Goal: Task Accomplishment & Management: Manage account settings

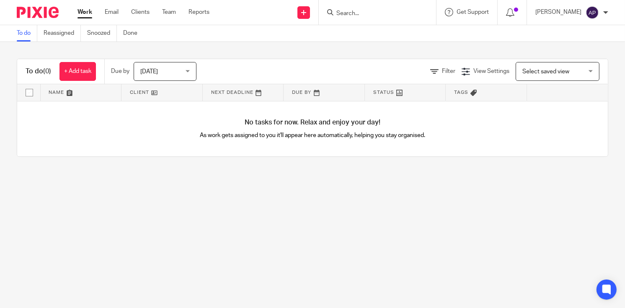
click at [356, 11] on input "Search" at bounding box center [372, 14] width 75 height 8
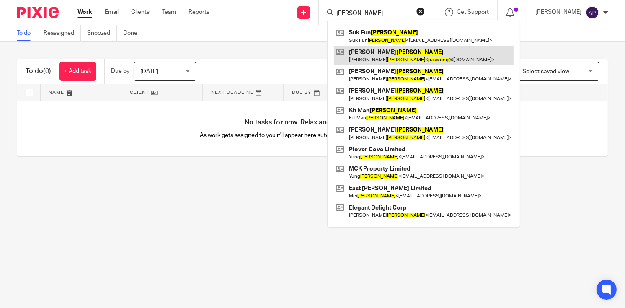
type input "[PERSON_NAME]"
click at [400, 54] on link at bounding box center [424, 55] width 180 height 19
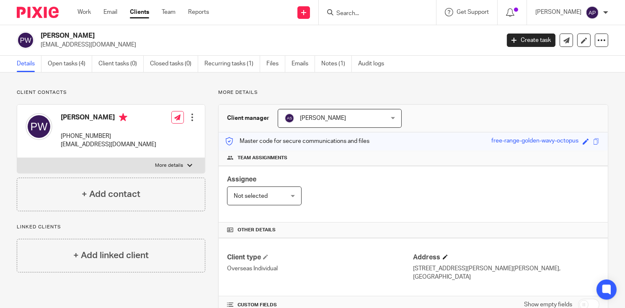
click at [439, 260] on h4 "Address" at bounding box center [506, 257] width 186 height 9
click at [443, 256] on span at bounding box center [445, 256] width 5 height 5
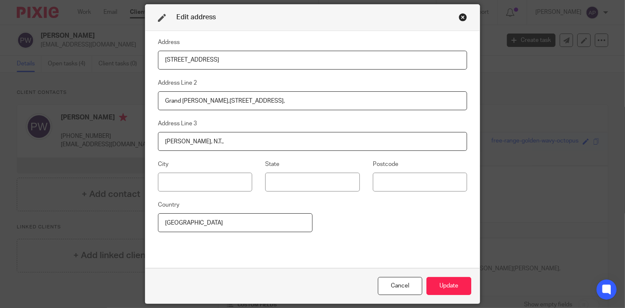
drag, startPoint x: 215, startPoint y: 56, endPoint x: 145, endPoint y: 48, distance: 70.3
click at [158, 51] on input "Flat E, 22/F, Tower 3" at bounding box center [312, 60] width 309 height 19
drag, startPoint x: 242, startPoint y: 102, endPoint x: 152, endPoint y: 106, distance: 89.7
click at [152, 106] on div "Address Address Line 2 Grand Yoho,9 Long Yat Road, Address Line 3 Yuen Long, N.…" at bounding box center [312, 149] width 334 height 237
drag, startPoint x: 206, startPoint y: 142, endPoint x: 149, endPoint y: 139, distance: 56.6
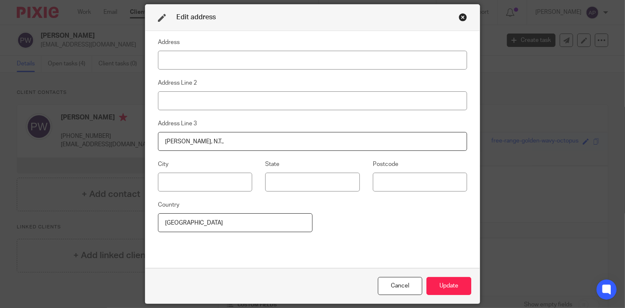
click at [149, 139] on div "Address Address Line 2 Address Line 3 Yuen Long, N.T., City State Postcode Coun…" at bounding box center [312, 149] width 334 height 237
click at [170, 57] on input at bounding box center [312, 60] width 309 height 19
click at [174, 64] on input at bounding box center [312, 60] width 309 height 19
paste input "7879 643379"
type input "7"
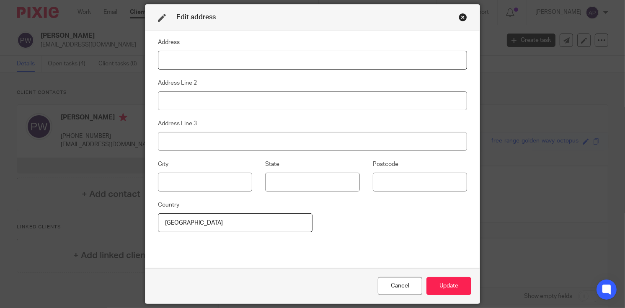
paste input "7879 643379"
type input "7879 643379"
drag, startPoint x: 201, startPoint y: 60, endPoint x: 129, endPoint y: 59, distance: 72.0
click at [129, 60] on div "Edit address Address 7879 643379 Address Line 2 Address Line 3 City State Postc…" at bounding box center [312, 154] width 625 height 308
drag, startPoint x: 206, startPoint y: 68, endPoint x: 203, endPoint y: 62, distance: 7.1
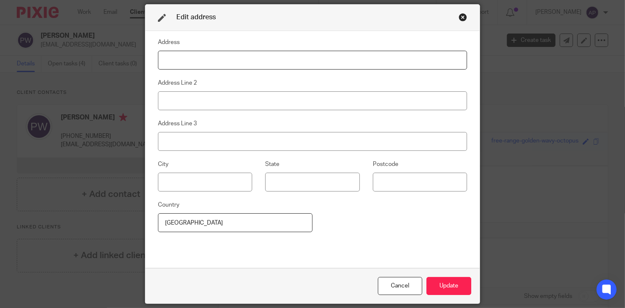
click at [206, 68] on input at bounding box center [312, 60] width 309 height 19
paste input "7879 643379"
type input "7"
type input "g"
type input "G/F NO 137"
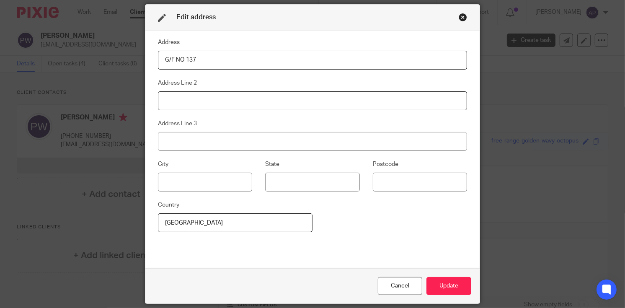
click at [163, 99] on input at bounding box center [312, 100] width 309 height 19
type input "WONG UK TUSEN"
click at [215, 146] on input at bounding box center [312, 141] width 309 height 19
click at [234, 142] on input "YUEN LONG NEW TERROTERIES" at bounding box center [312, 141] width 309 height 19
click at [228, 140] on input "YUEN LONG NEW TERROTORIES" at bounding box center [312, 141] width 309 height 19
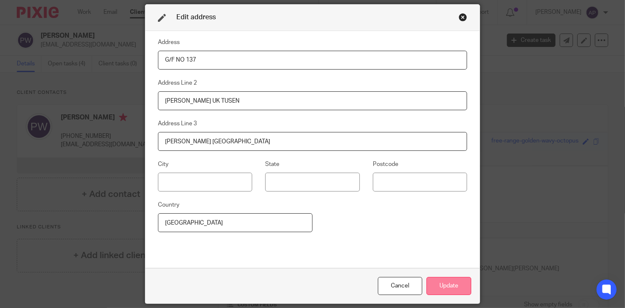
type input "YUEN LONG NEW TERRITORIES"
click at [458, 290] on button "Update" at bounding box center [448, 286] width 45 height 18
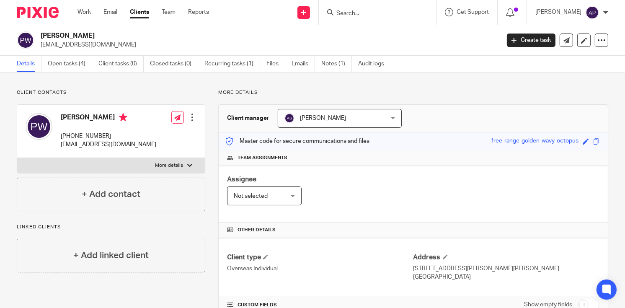
click at [348, 13] on input "Search" at bounding box center [372, 14] width 75 height 8
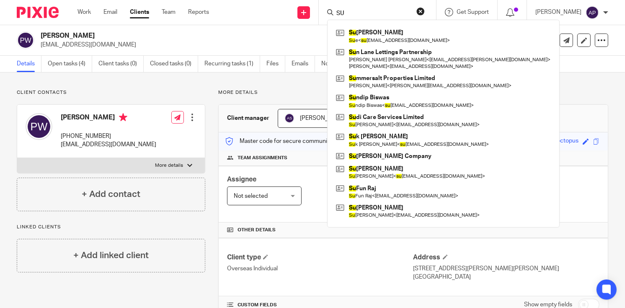
type input "S"
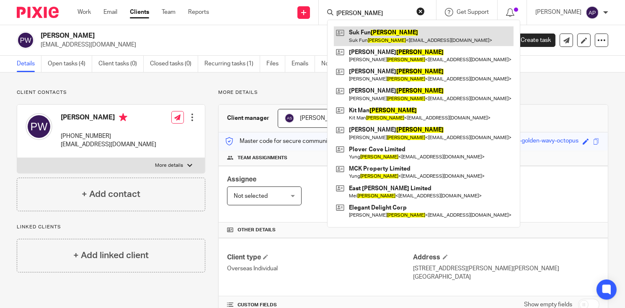
type input "WONG"
click at [378, 31] on link at bounding box center [424, 35] width 180 height 19
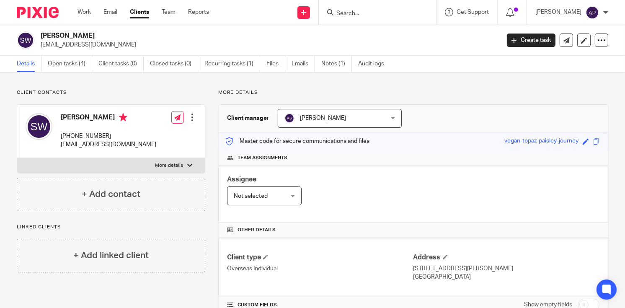
click at [370, 15] on input "Search" at bounding box center [372, 14] width 75 height 8
type input "SUSAN WONG"
click at [425, 10] on button "reset" at bounding box center [420, 11] width 8 height 8
click at [443, 256] on span at bounding box center [445, 256] width 5 height 5
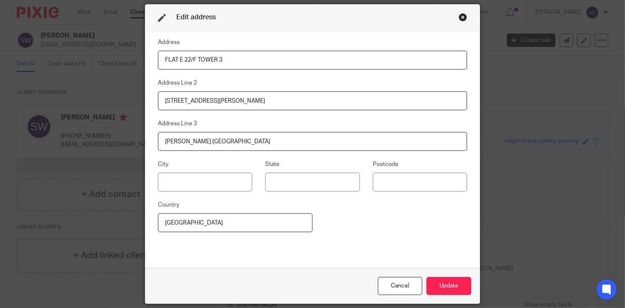
click at [216, 60] on input "FLAT E 22/F TOWER 3" at bounding box center [312, 60] width 309 height 19
drag, startPoint x: 219, startPoint y: 58, endPoint x: 162, endPoint y: 60, distance: 57.4
click at [162, 60] on input "FLAT E 22/F TOWER 3" at bounding box center [312, 60] width 309 height 19
drag, startPoint x: 263, startPoint y: 100, endPoint x: 144, endPoint y: 88, distance: 119.9
click at [149, 100] on div "Address Address Line 2 9 LONG YAT ROAD,GRAND YOHO Address Line 3 YUEN LONG NEW …" at bounding box center [312, 149] width 334 height 237
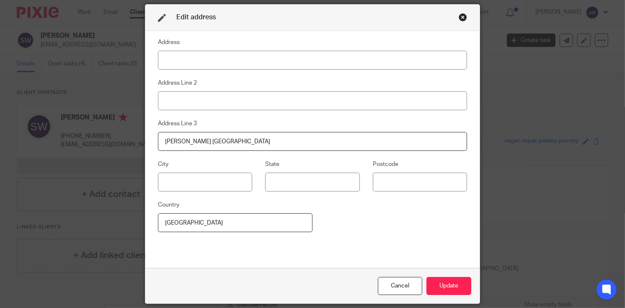
drag, startPoint x: 247, startPoint y: 141, endPoint x: 131, endPoint y: 136, distance: 115.6
click at [130, 136] on div "Edit address Address Address Line 2 Address Line 3 YUEN LONG NEW TERRITORIES Ci…" at bounding box center [312, 154] width 625 height 308
click at [172, 61] on input at bounding box center [312, 60] width 309 height 19
paste input "Flat E, 22/F, Tower 3,"
type input "Flat E, 22/F, Tower 3,"
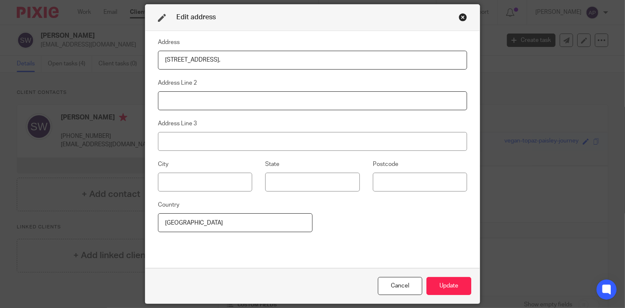
click at [182, 100] on input at bounding box center [312, 100] width 309 height 19
click at [175, 104] on input at bounding box center [312, 100] width 309 height 19
paste input "Grand Yoho, 9 Long Yat Road,"
type input "Grand Yoho, 9 Long Yat Road,"
click at [174, 139] on input at bounding box center [312, 141] width 309 height 19
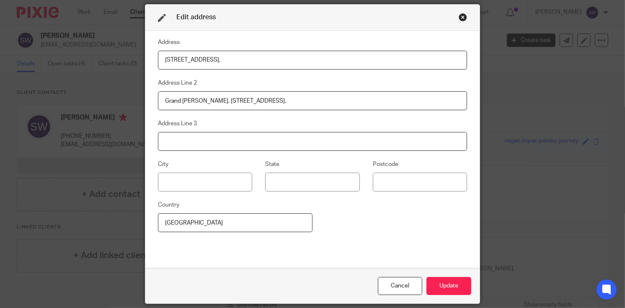
drag, startPoint x: 162, startPoint y: 142, endPoint x: 162, endPoint y: 138, distance: 4.3
click at [162, 139] on input at bounding box center [312, 141] width 309 height 19
paste input "[PERSON_NAME], N.T.,"
type input "[PERSON_NAME], N.T.,"
click at [451, 278] on button "Update" at bounding box center [448, 286] width 45 height 18
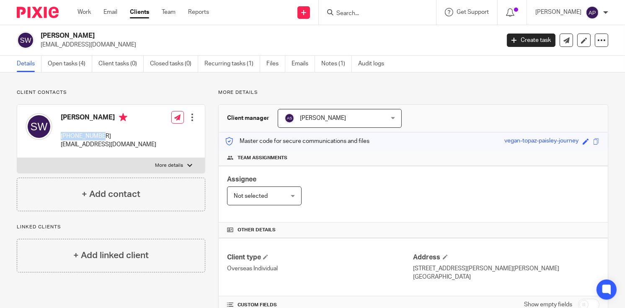
drag, startPoint x: 62, startPoint y: 135, endPoint x: 103, endPoint y: 134, distance: 41.5
click at [103, 134] on p "[PHONE_NUMBER]" at bounding box center [108, 136] width 95 height 8
drag, startPoint x: 103, startPoint y: 134, endPoint x: 148, endPoint y: 87, distance: 65.2
click at [148, 87] on div "Client contacts Suk Fun Wong +85260180837 suk_w@yahoo.com Edit contact Create c…" at bounding box center [312, 282] width 625 height 421
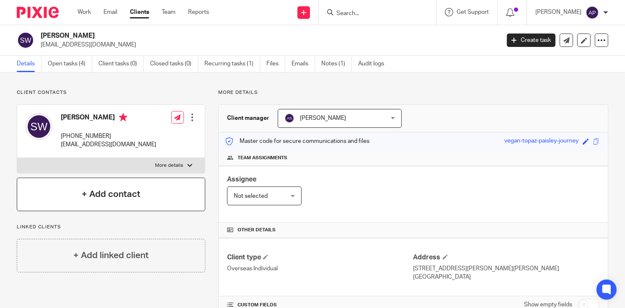
click at [128, 193] on h4 "+ Add contact" at bounding box center [111, 194] width 59 height 13
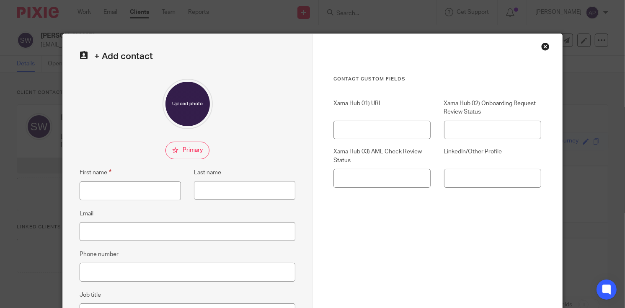
click at [545, 44] on div "Close this dialog window" at bounding box center [545, 46] width 8 height 8
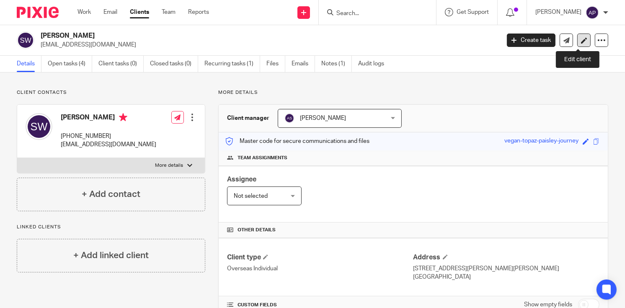
click at [578, 36] on link at bounding box center [583, 39] width 13 height 13
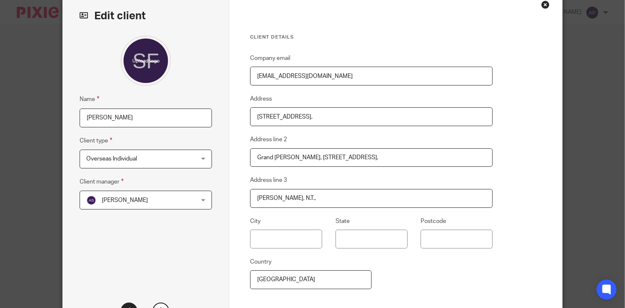
scroll to position [84, 0]
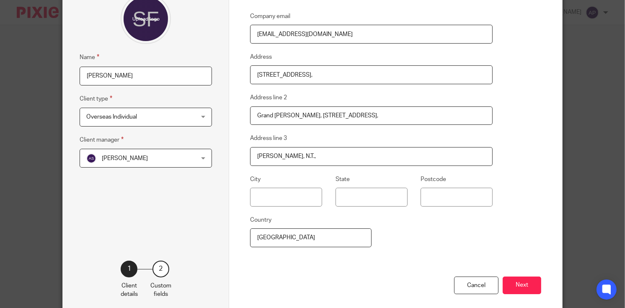
click at [155, 265] on div "2" at bounding box center [160, 268] width 17 height 17
click at [129, 270] on div "1" at bounding box center [129, 268] width 17 height 17
click at [167, 269] on div "2 Custom fields" at bounding box center [160, 279] width 21 height 38
click at [161, 267] on div "2" at bounding box center [160, 268] width 17 height 17
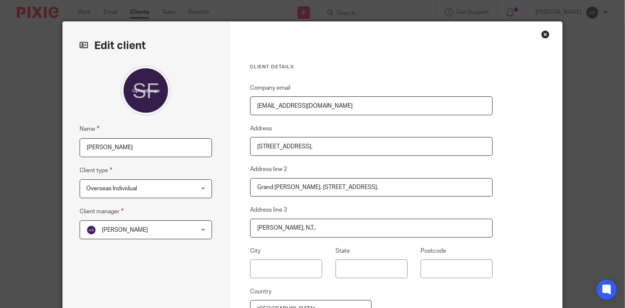
scroll to position [0, 0]
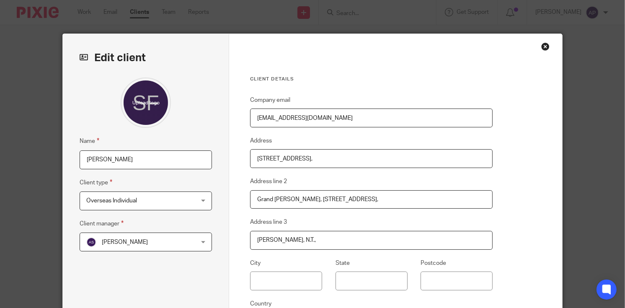
click at [542, 43] on div "Close this dialog window" at bounding box center [545, 46] width 8 height 8
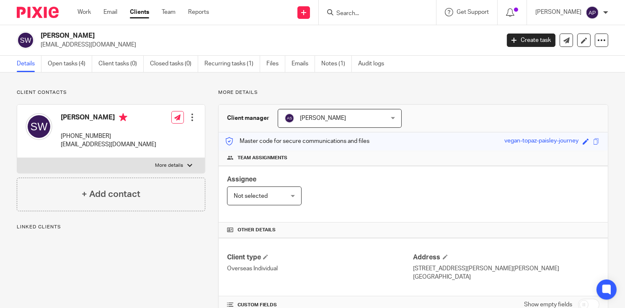
click at [193, 117] on div at bounding box center [192, 117] width 8 height 8
click at [150, 134] on link "Edit contact" at bounding box center [153, 136] width 80 height 12
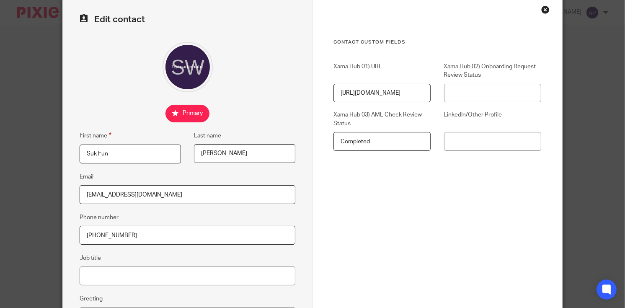
scroll to position [84, 0]
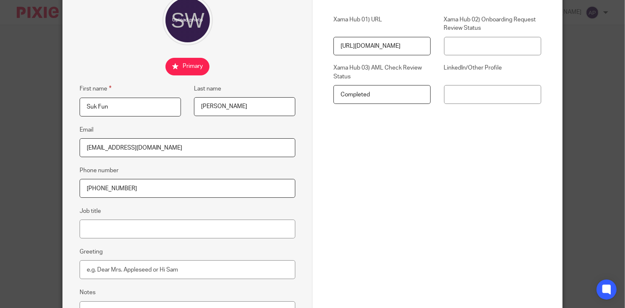
drag, startPoint x: 125, startPoint y: 185, endPoint x: 71, endPoint y: 186, distance: 54.0
click at [71, 186] on div "Edit contact First name [PERSON_NAME] Last name [PERSON_NAME] Email [EMAIL_ADDR…" at bounding box center [188, 153] width 250 height 407
paste input "852 96837730"
click at [83, 188] on input "852 96837730" at bounding box center [188, 188] width 216 height 19
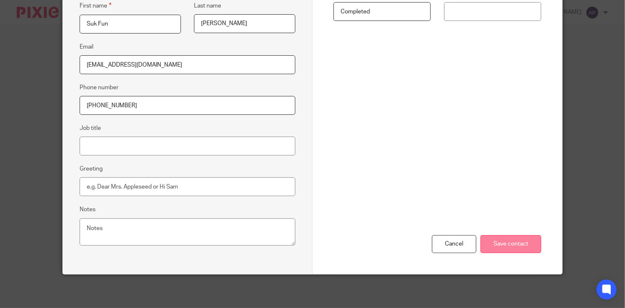
type input "[PHONE_NUMBER]"
click at [526, 242] on input "Save contact" at bounding box center [510, 244] width 61 height 18
click at [516, 242] on input "Save contact" at bounding box center [510, 244] width 61 height 18
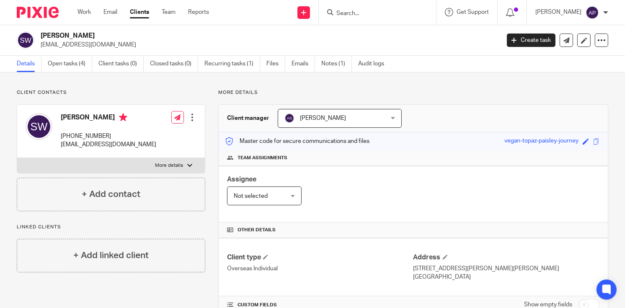
drag, startPoint x: 67, startPoint y: 35, endPoint x: 88, endPoint y: 35, distance: 20.5
click at [88, 35] on h2 "[PERSON_NAME]" at bounding box center [222, 35] width 363 height 9
copy h2 "[PERSON_NAME]"
drag, startPoint x: 39, startPoint y: 33, endPoint x: 66, endPoint y: 36, distance: 27.3
click at [66, 36] on div "[PERSON_NAME] [EMAIL_ADDRESS][DOMAIN_NAME]" at bounding box center [255, 40] width 477 height 18
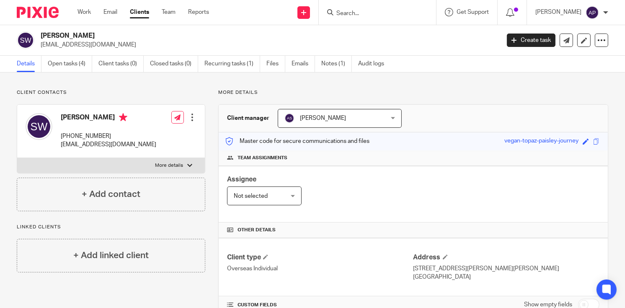
copy h2 "Suk Fun"
click at [105, 41] on p "[EMAIL_ADDRESS][DOMAIN_NAME]" at bounding box center [267, 45] width 453 height 8
drag, startPoint x: 40, startPoint y: 34, endPoint x: 65, endPoint y: 36, distance: 25.2
click at [65, 36] on div "[PERSON_NAME] [EMAIL_ADDRESS][DOMAIN_NAME]" at bounding box center [255, 40] width 477 height 18
copy h2 "Suk Fun"
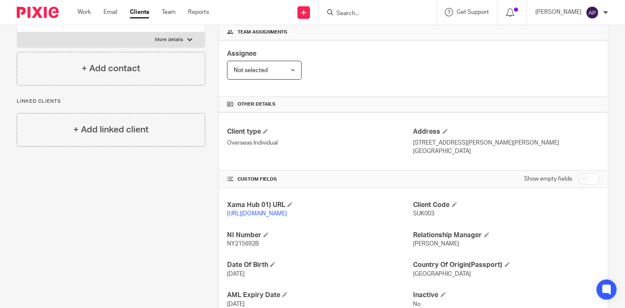
scroll to position [193, 0]
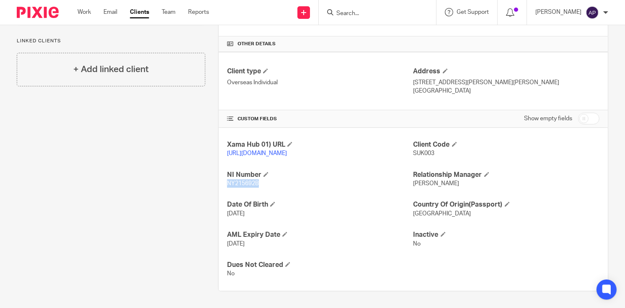
drag, startPoint x: 224, startPoint y: 183, endPoint x: 279, endPoint y: 186, distance: 55.4
click at [279, 186] on div "Xama Hub 01) URL [URL][DOMAIN_NAME] Client Code SUK003 NI Number NY215692B Rela…" at bounding box center [413, 209] width 389 height 163
copy span "NY215692B"
drag, startPoint x: 408, startPoint y: 73, endPoint x: 462, endPoint y: 77, distance: 54.1
click at [462, 77] on div "Client type Overseas Individual Address [STREET_ADDRESS][PERSON_NAME][PERSON_NA…" at bounding box center [413, 81] width 389 height 58
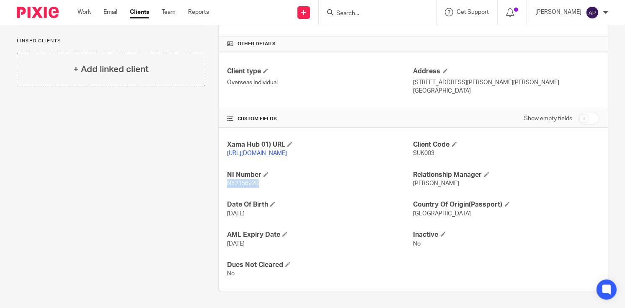
copy div "Address [STREET_ADDRESS],"
click at [465, 78] on p "[STREET_ADDRESS][PERSON_NAME][PERSON_NAME]" at bounding box center [506, 82] width 186 height 8
drag, startPoint x: 465, startPoint y: 72, endPoint x: 501, endPoint y: 74, distance: 36.0
click at [501, 78] on p "[STREET_ADDRESS][PERSON_NAME][PERSON_NAME]" at bounding box center [506, 82] width 186 height 8
copy p "Grand [PERSON_NAME], 9"
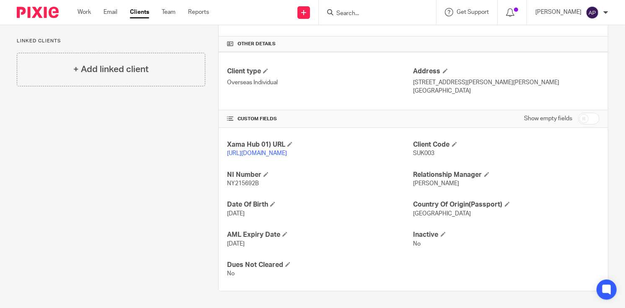
click at [504, 78] on p "[STREET_ADDRESS][PERSON_NAME][PERSON_NAME]" at bounding box center [506, 82] width 186 height 8
drag, startPoint x: 502, startPoint y: 73, endPoint x: 541, endPoint y: 77, distance: 39.2
click at [541, 78] on p "[STREET_ADDRESS][PERSON_NAME][PERSON_NAME]" at bounding box center [506, 82] width 186 height 8
copy p "[GEOGRAPHIC_DATA],"
drag, startPoint x: 544, startPoint y: 72, endPoint x: 581, endPoint y: 75, distance: 37.4
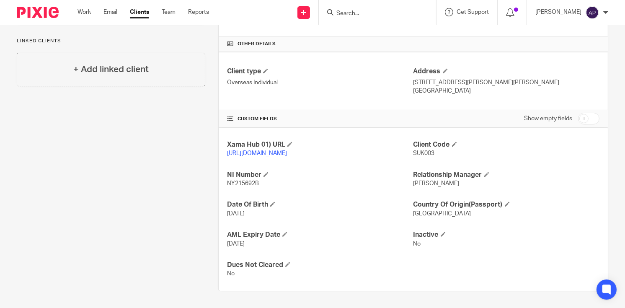
click at [581, 78] on p "[STREET_ADDRESS][PERSON_NAME][PERSON_NAME]" at bounding box center [506, 82] width 186 height 8
copy p "[PERSON_NAME], N.T"
drag, startPoint x: 409, startPoint y: 80, endPoint x: 419, endPoint y: 82, distance: 10.2
click at [435, 87] on p "[GEOGRAPHIC_DATA]" at bounding box center [506, 91] width 186 height 8
drag, startPoint x: 409, startPoint y: 81, endPoint x: 438, endPoint y: 82, distance: 28.9
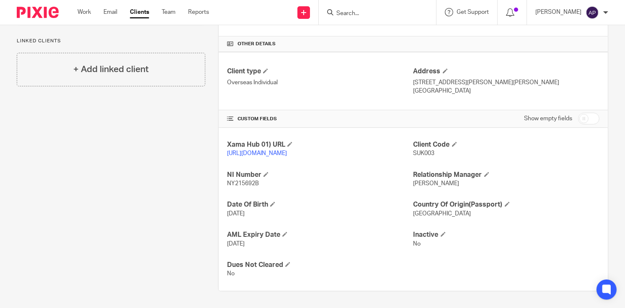
click at [438, 87] on p "[GEOGRAPHIC_DATA]" at bounding box center [506, 91] width 186 height 8
drag, startPoint x: 409, startPoint y: 81, endPoint x: 447, endPoint y: 80, distance: 37.3
click at [447, 87] on p "[GEOGRAPHIC_DATA]" at bounding box center [506, 91] width 186 height 8
copy p "[GEOGRAPHIC_DATA]"
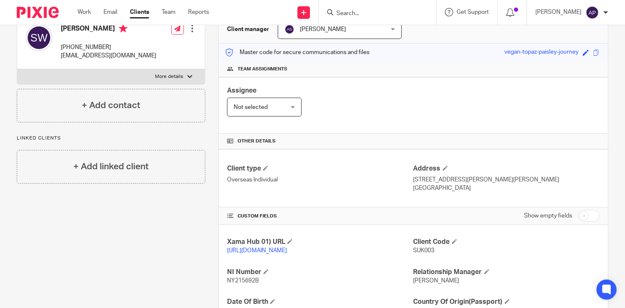
scroll to position [26, 0]
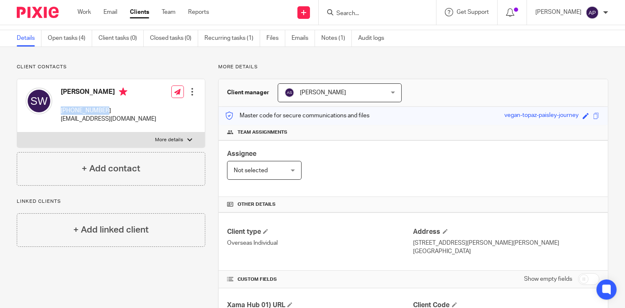
drag, startPoint x: 61, startPoint y: 109, endPoint x: 103, endPoint y: 109, distance: 41.9
click at [103, 109] on p "[PHONE_NUMBER]" at bounding box center [108, 110] width 95 height 8
copy p "[PHONE_NUMBER]"
drag, startPoint x: 61, startPoint y: 89, endPoint x: 107, endPoint y: 93, distance: 46.2
click at [107, 93] on h4 "[PERSON_NAME]" at bounding box center [108, 93] width 95 height 10
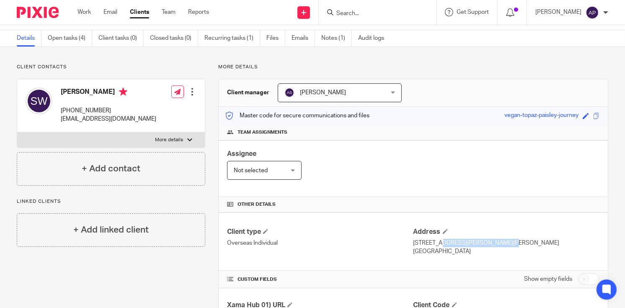
drag, startPoint x: 409, startPoint y: 240, endPoint x: 462, endPoint y: 242, distance: 52.8
click at [462, 242] on p "[STREET_ADDRESS][PERSON_NAME][PERSON_NAME]" at bounding box center [506, 243] width 186 height 8
drag, startPoint x: 465, startPoint y: 239, endPoint x: 544, endPoint y: 242, distance: 79.2
click at [544, 242] on p "[STREET_ADDRESS][PERSON_NAME][PERSON_NAME]" at bounding box center [506, 243] width 186 height 8
click at [554, 231] on h4 "Address" at bounding box center [506, 231] width 186 height 9
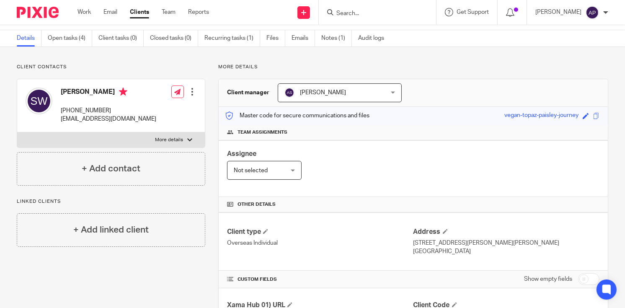
drag, startPoint x: 544, startPoint y: 239, endPoint x: 586, endPoint y: 242, distance: 41.9
click at [586, 242] on p "[STREET_ADDRESS][PERSON_NAME][PERSON_NAME]" at bounding box center [506, 243] width 186 height 8
drag, startPoint x: 60, startPoint y: 109, endPoint x: 104, endPoint y: 108, distance: 43.6
click at [104, 108] on p "[PHONE_NUMBER]" at bounding box center [108, 110] width 95 height 8
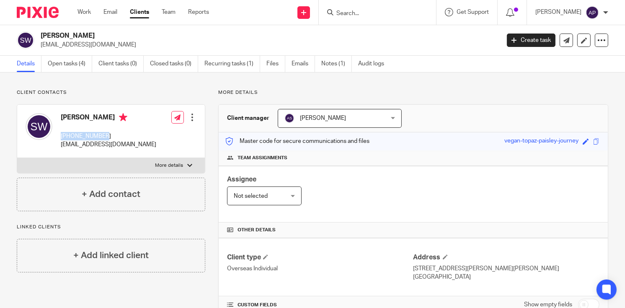
drag, startPoint x: 39, startPoint y: 35, endPoint x: 95, endPoint y: 35, distance: 55.3
click at [95, 35] on div "[PERSON_NAME] [EMAIL_ADDRESS][DOMAIN_NAME]" at bounding box center [255, 40] width 477 height 18
